Goal: Check status: Check status

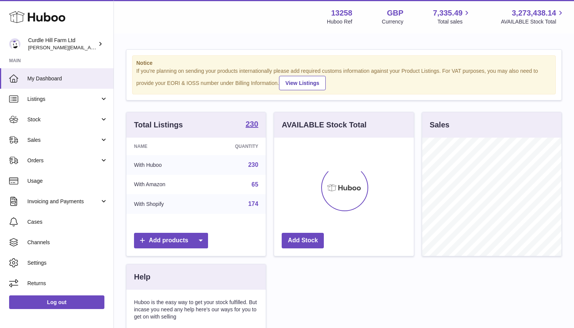
scroll to position [118, 140]
click at [66, 120] on span "Stock" at bounding box center [63, 119] width 72 height 7
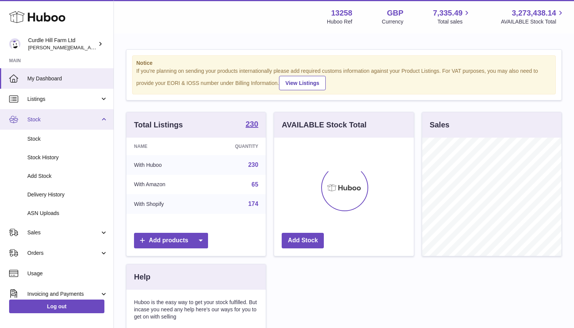
click at [67, 123] on link "Stock" at bounding box center [56, 119] width 113 height 20
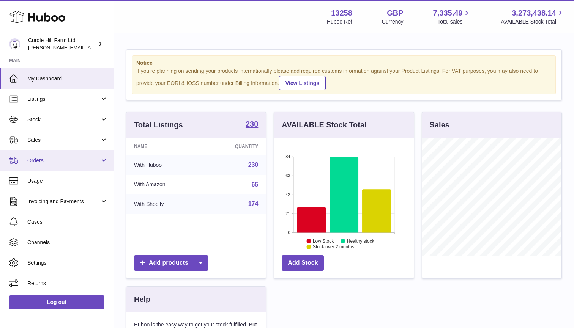
click at [62, 158] on span "Orders" at bounding box center [63, 160] width 72 height 7
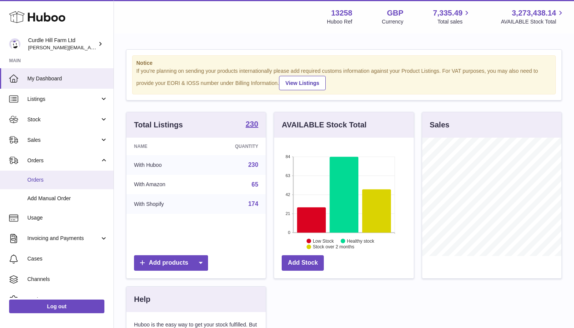
click at [69, 174] on link "Orders" at bounding box center [56, 180] width 113 height 19
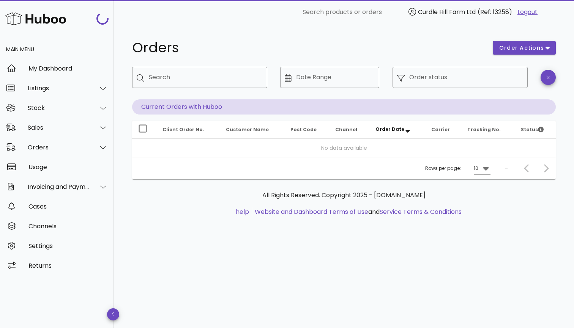
click at [157, 66] on div "​ Search" at bounding box center [200, 83] width 144 height 42
click at [159, 80] on input "Search" at bounding box center [205, 77] width 112 height 12
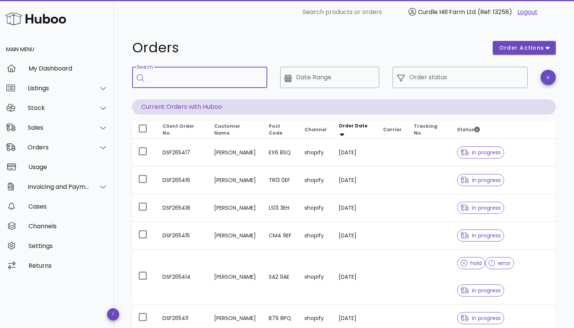
paste input "*********"
type input "*********"
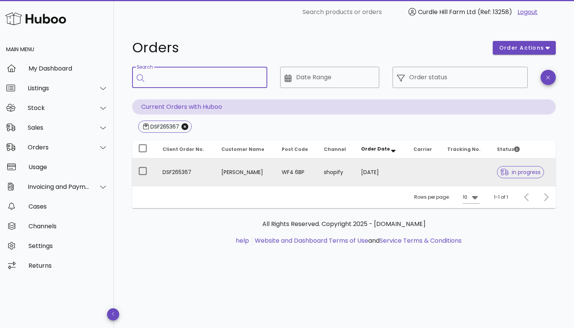
click at [485, 176] on td at bounding box center [466, 172] width 50 height 27
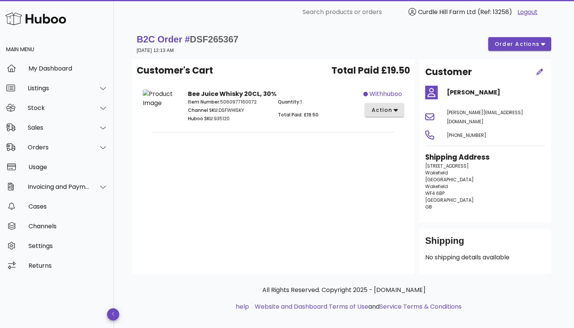
click at [382, 112] on span "action" at bounding box center [381, 110] width 21 height 8
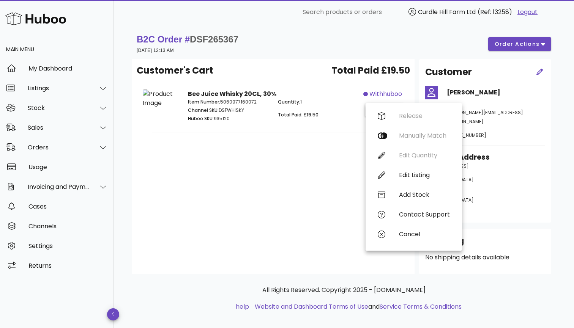
click at [332, 124] on div "Quantity: 1 Total Paid: £19.50" at bounding box center [318, 111] width 90 height 35
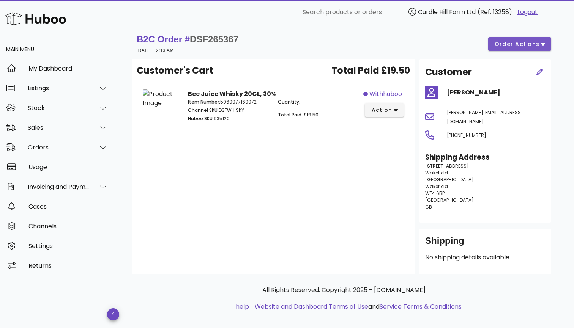
click at [515, 42] on span "order actions" at bounding box center [517, 44] width 46 height 8
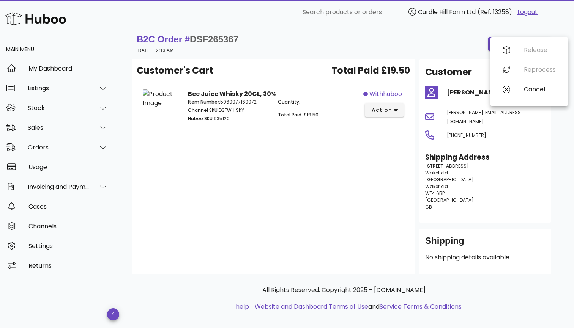
click at [449, 152] on h3 "Shipping Address" at bounding box center [485, 157] width 120 height 11
